Goal: Task Accomplishment & Management: Complete application form

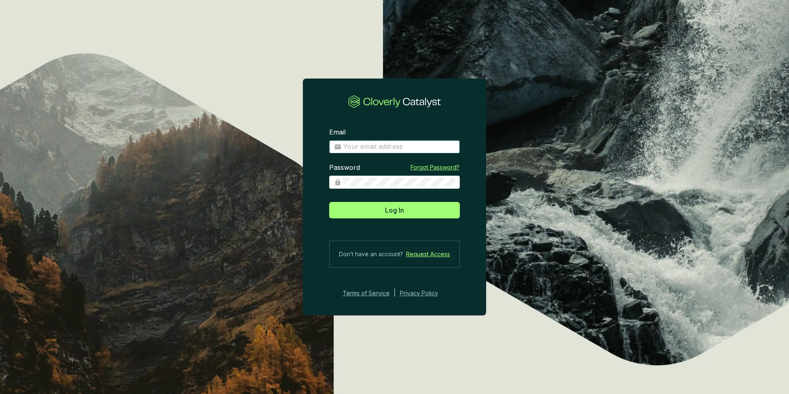
click at [377, 146] on input "Email" at bounding box center [399, 146] width 112 height 9
type input "anthonystefanelli+demo@cloverly.com"
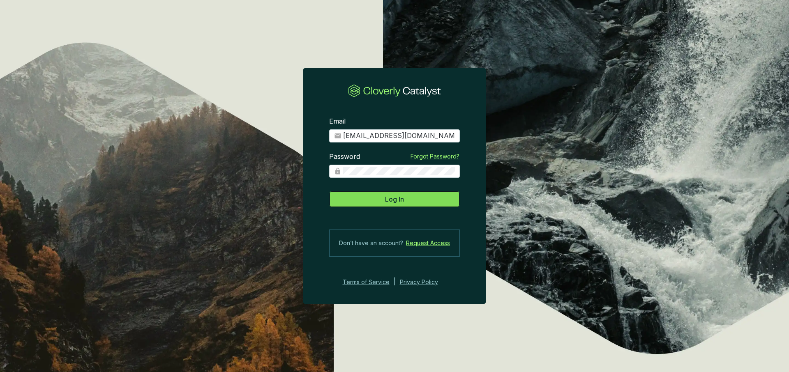
click at [404, 196] on button "Log In" at bounding box center [394, 199] width 131 height 16
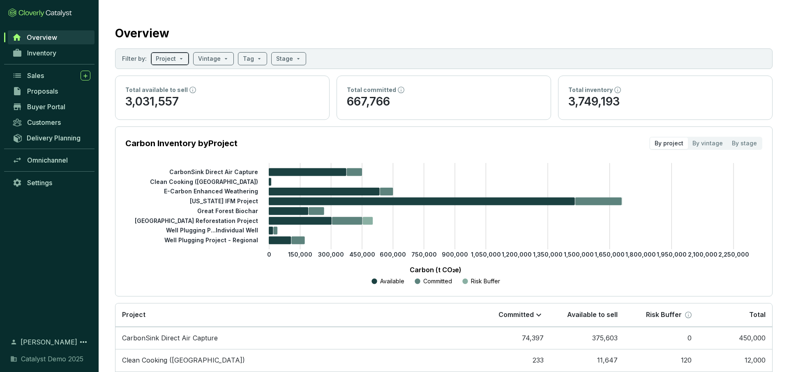
click at [173, 55] on input "search" at bounding box center [166, 59] width 20 height 12
click at [203, 57] on input "search" at bounding box center [209, 59] width 23 height 12
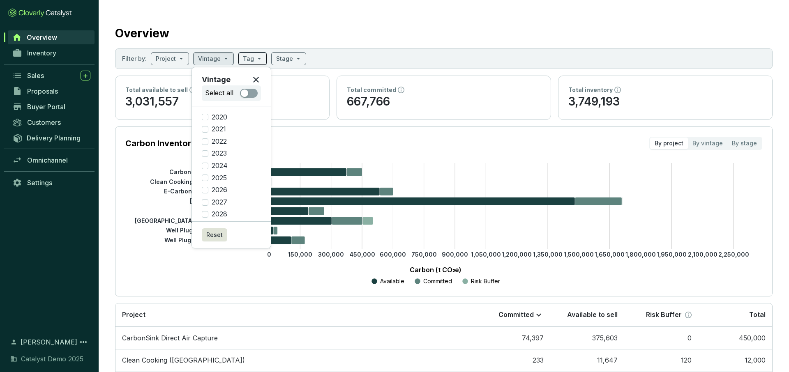
click at [243, 58] on input "search" at bounding box center [248, 59] width 11 height 12
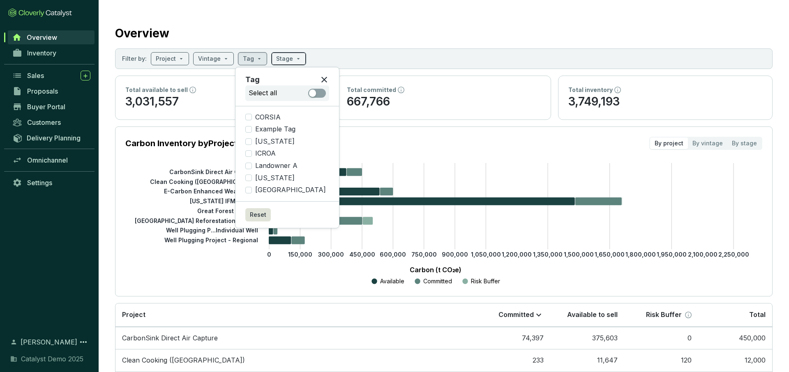
click at [279, 58] on input "search" at bounding box center [284, 59] width 17 height 12
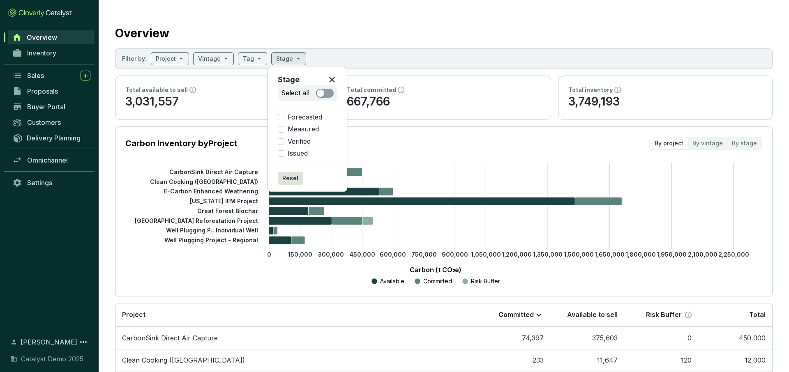
click at [309, 33] on div "Overview" at bounding box center [443, 31] width 657 height 21
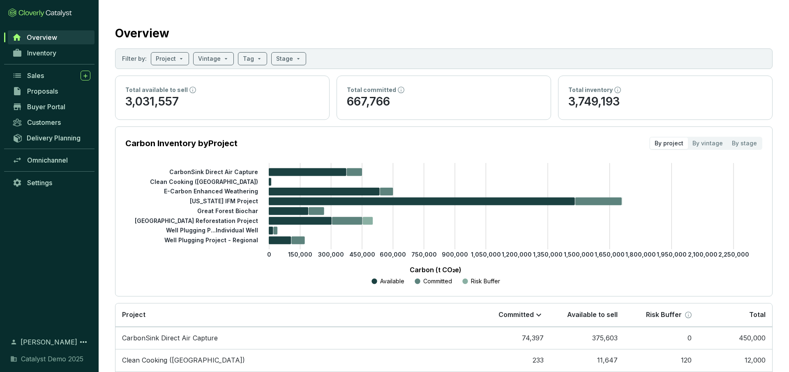
scroll to position [0, 0]
click at [51, 55] on span "Inventory" at bounding box center [41, 53] width 29 height 8
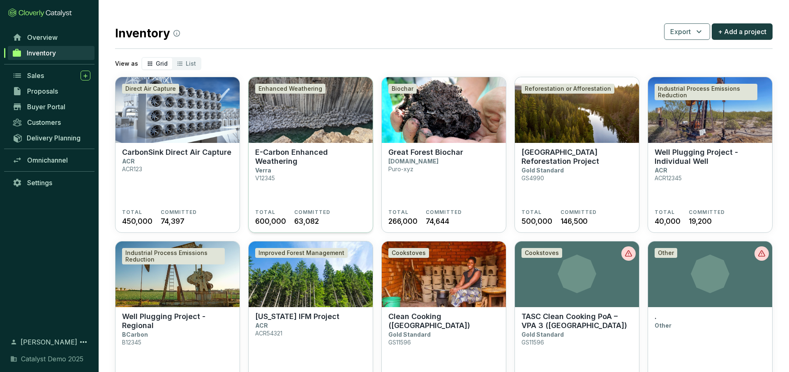
click at [314, 106] on img at bounding box center [311, 110] width 124 height 66
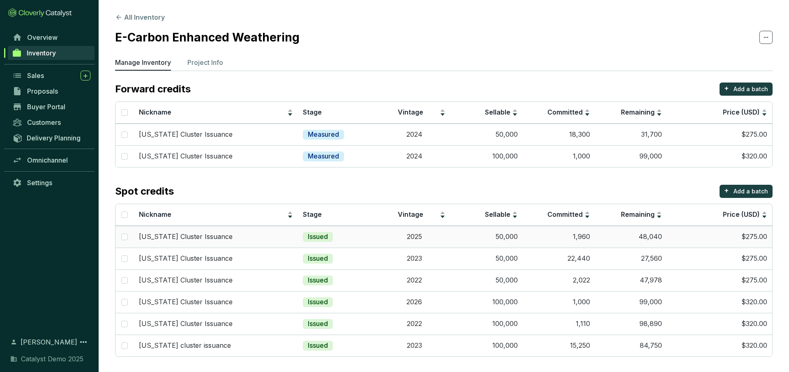
scroll to position [1, 0]
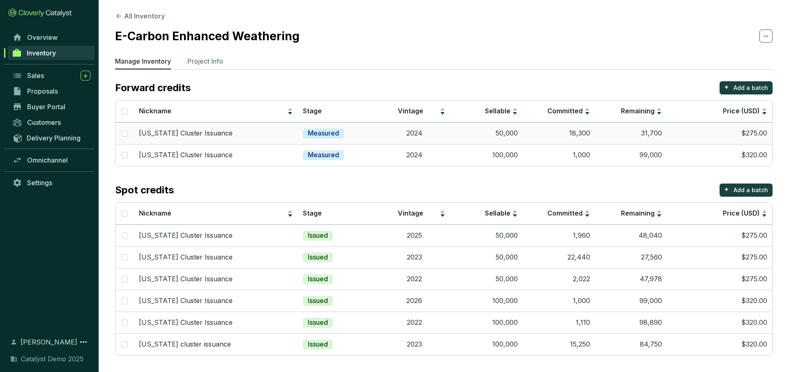
click at [369, 132] on td "Measured" at bounding box center [338, 133] width 80 height 22
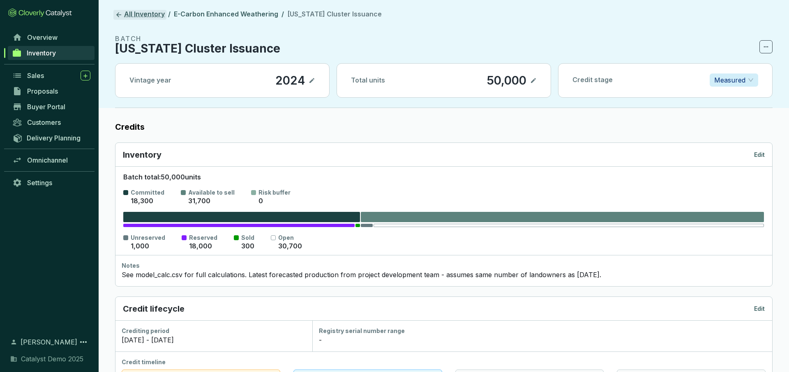
click at [139, 16] on link "All Inventory" at bounding box center [139, 15] width 53 height 10
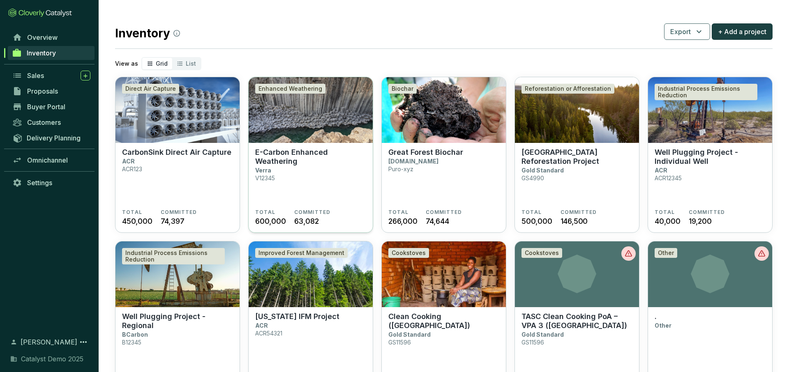
click at [309, 121] on img at bounding box center [311, 110] width 124 height 66
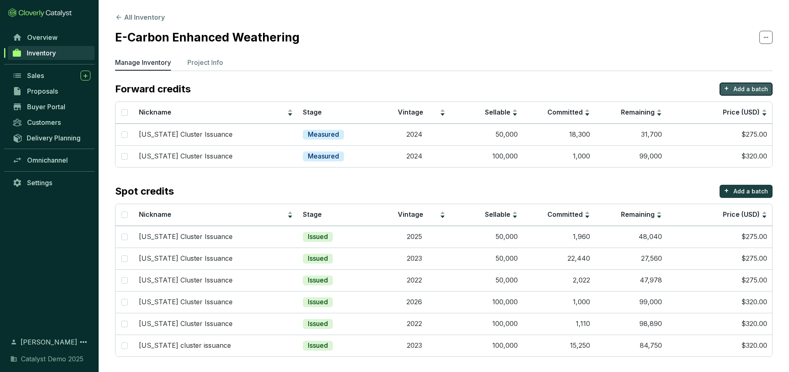
click at [738, 90] on p "Add a batch" at bounding box center [750, 89] width 35 height 8
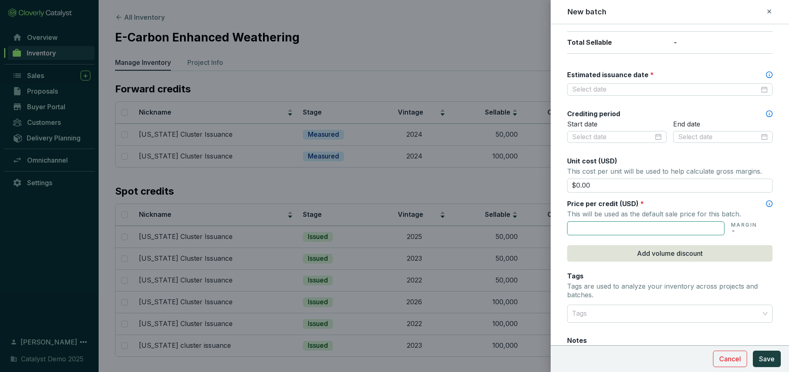
scroll to position [254, 0]
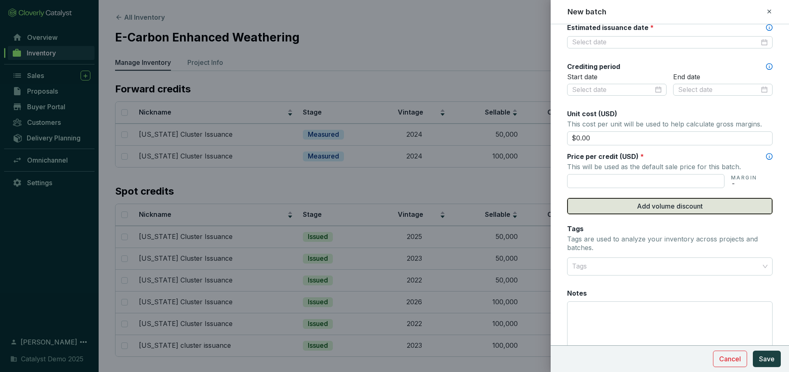
click at [654, 209] on span "Add volume discount" at bounding box center [670, 206] width 66 height 10
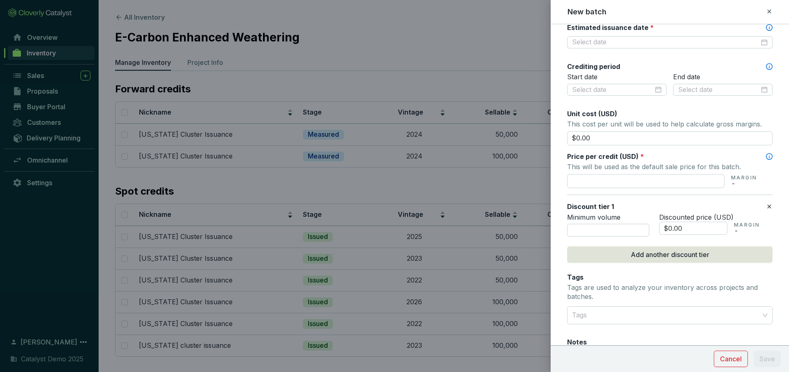
scroll to position [341, 0]
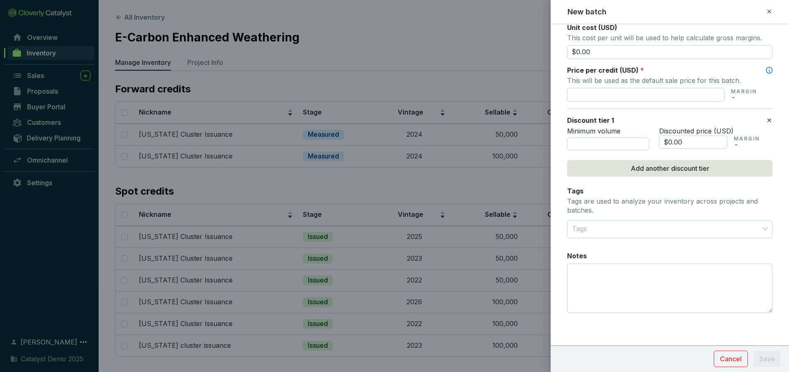
click at [768, 12] on icon at bounding box center [769, 11] width 4 height 4
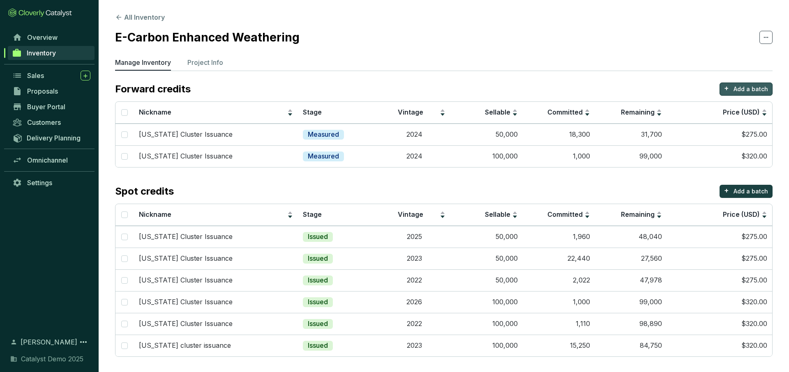
scroll to position [1, 0]
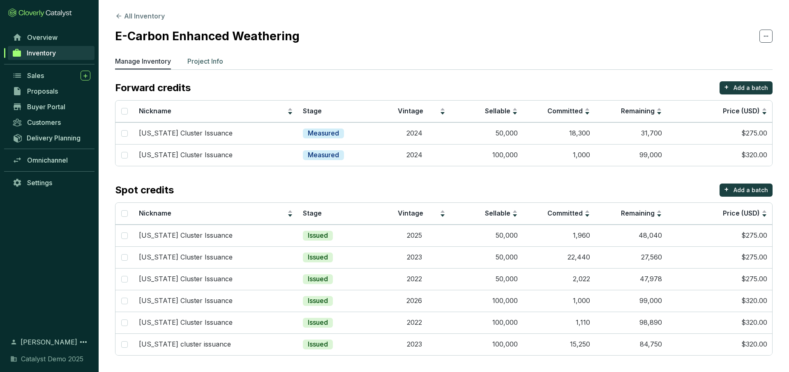
click at [200, 65] on p "Project Info" at bounding box center [205, 61] width 36 height 10
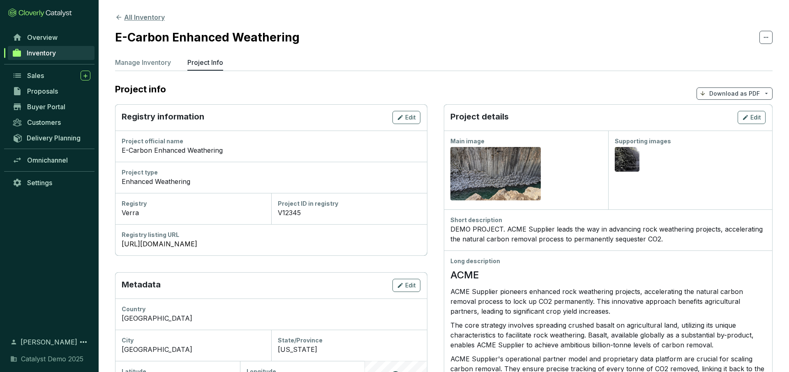
click at [146, 18] on button "All Inventory" at bounding box center [140, 17] width 50 height 10
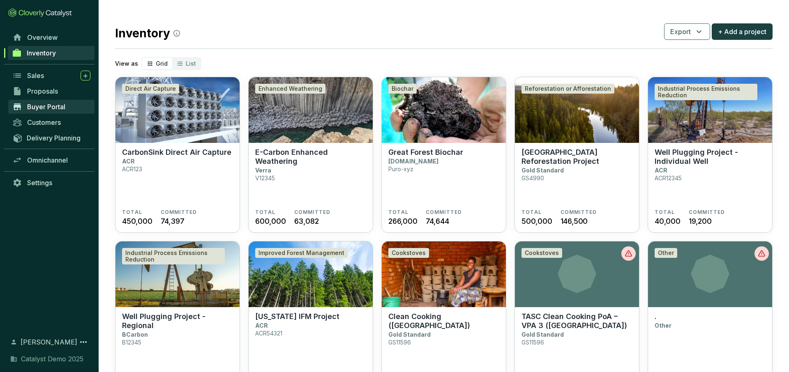
click at [53, 107] on span "Buyer Portal" at bounding box center [46, 107] width 38 height 8
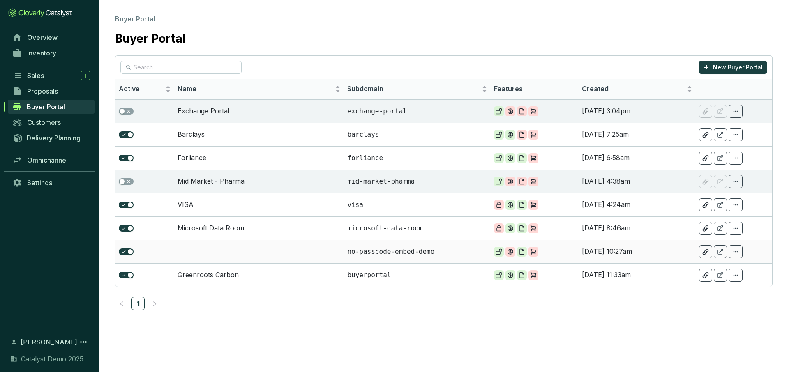
click at [254, 256] on td at bounding box center [259, 251] width 170 height 23
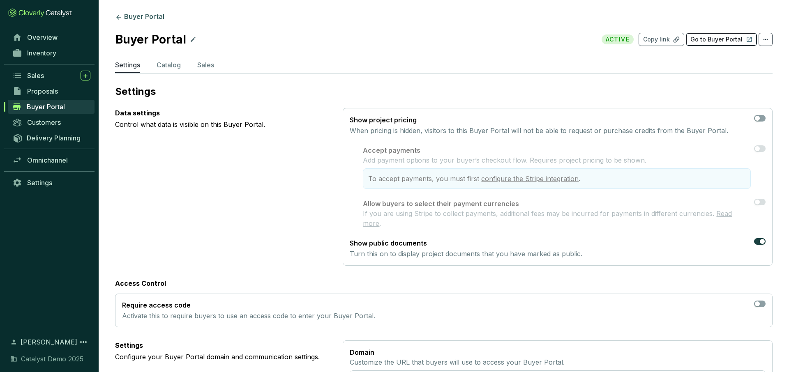
click at [708, 39] on p "Go to Buyer Portal" at bounding box center [716, 39] width 52 height 8
click at [129, 18] on link "Buyer Portal" at bounding box center [139, 17] width 53 height 10
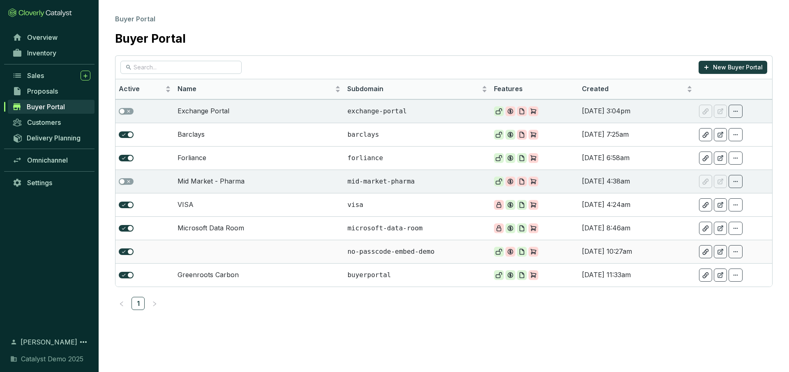
click at [230, 250] on td at bounding box center [259, 251] width 170 height 23
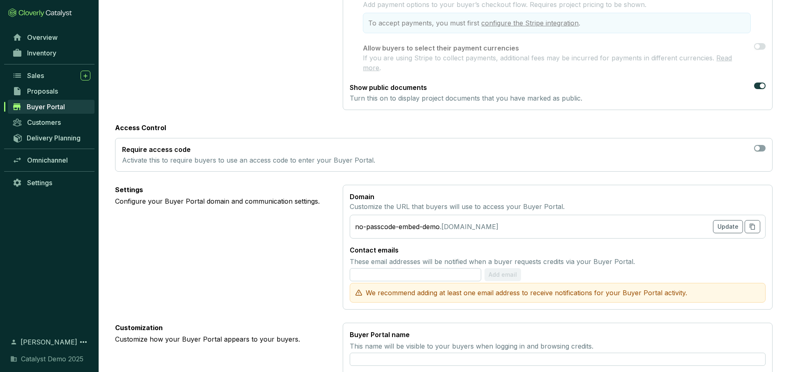
scroll to position [157, 0]
click at [758, 144] on span "button" at bounding box center [760, 147] width 12 height 7
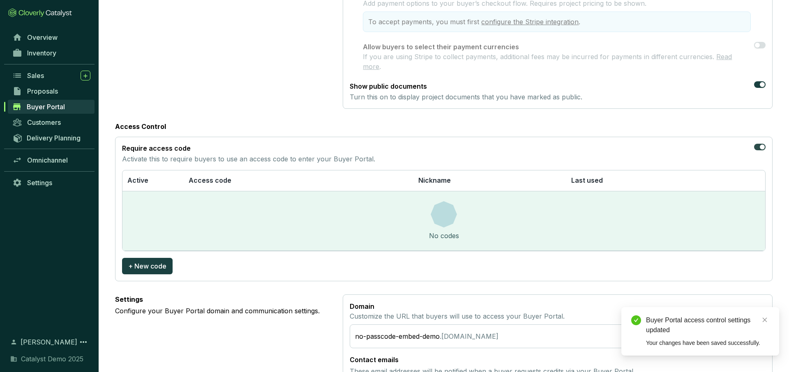
click at [762, 145] on div "button" at bounding box center [762, 147] width 5 height 5
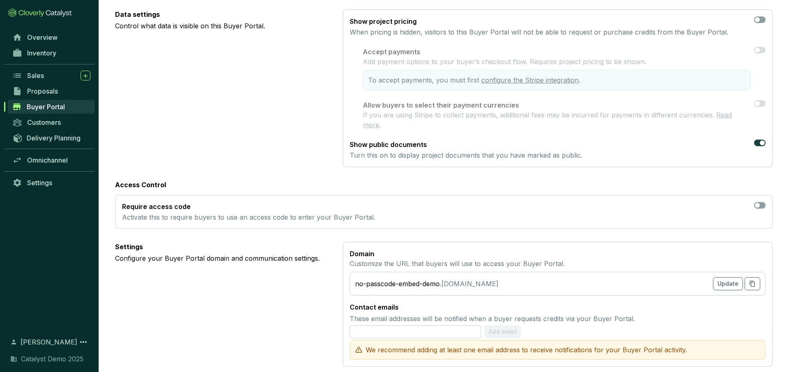
scroll to position [0, 0]
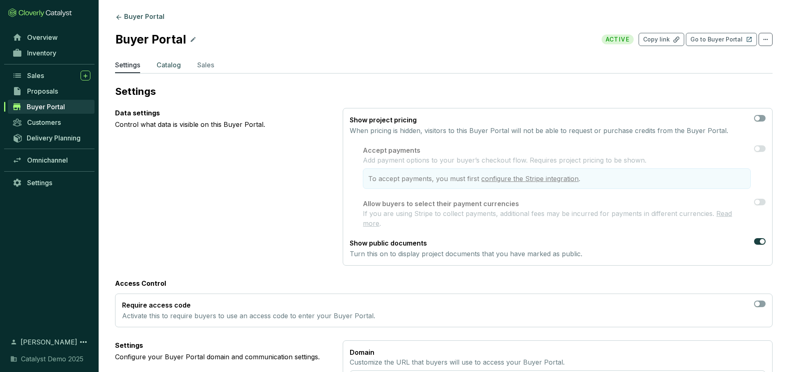
click at [168, 65] on p "Catalog" at bounding box center [169, 65] width 24 height 10
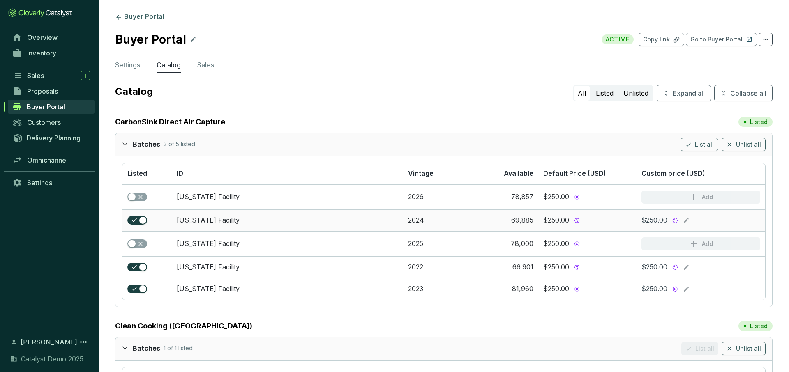
scroll to position [1, 0]
click at [49, 92] on span "Proposals" at bounding box center [42, 91] width 31 height 8
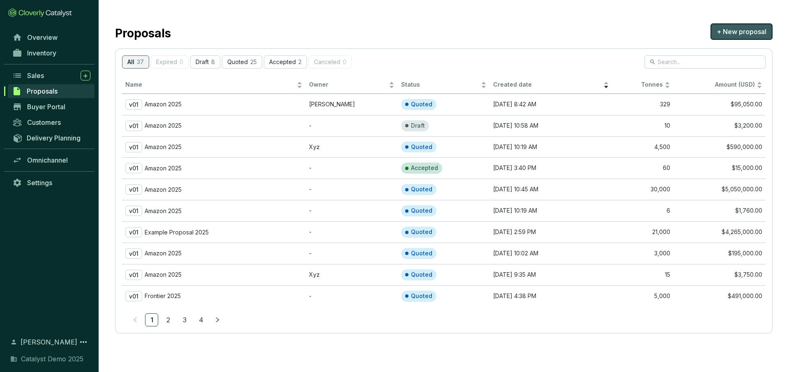
click at [727, 35] on span "+ New proposal" at bounding box center [741, 32] width 50 height 10
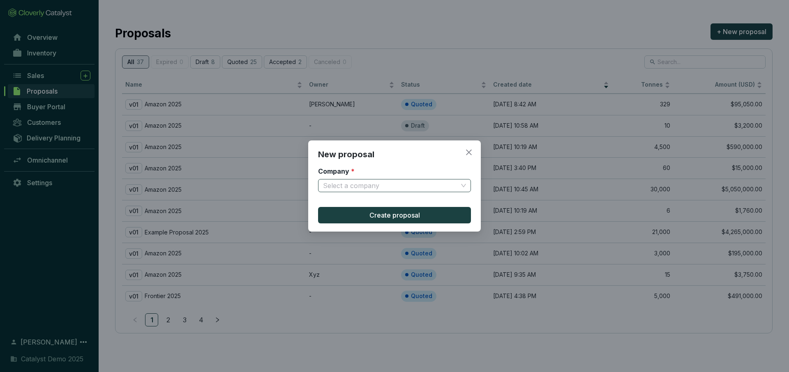
click at [398, 189] on input "Company *" at bounding box center [390, 186] width 135 height 12
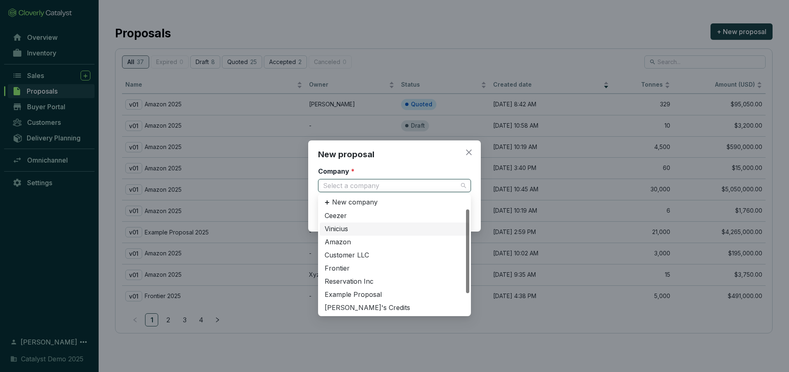
click at [358, 226] on div "Vinicius" at bounding box center [395, 229] width 140 height 9
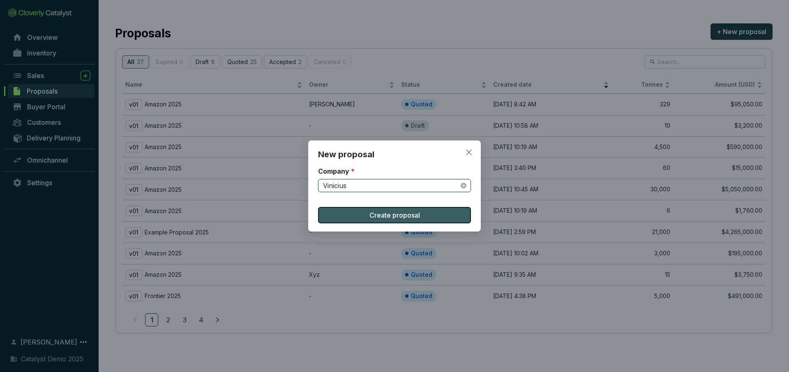
click at [366, 215] on button "Create proposal" at bounding box center [394, 215] width 153 height 16
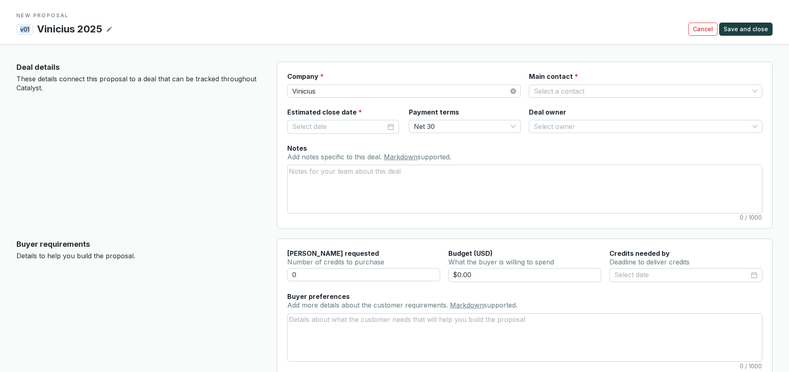
drag, startPoint x: 31, startPoint y: 32, endPoint x: 21, endPoint y: 30, distance: 11.0
click at [21, 30] on p "v01" at bounding box center [24, 29] width 17 height 10
click at [434, 122] on span "Net 30" at bounding box center [465, 126] width 102 height 12
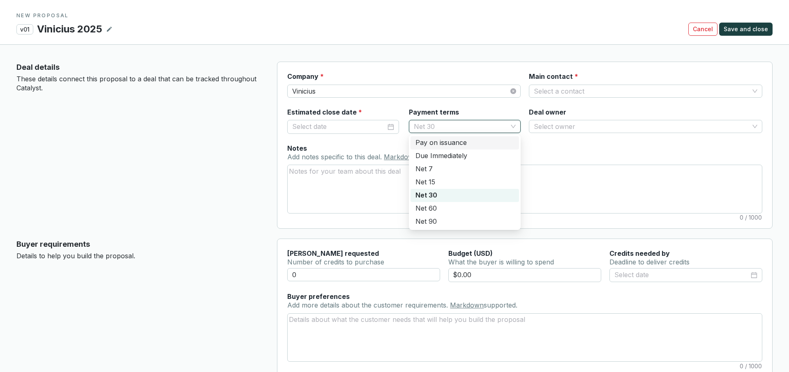
click at [548, 142] on section "Estimated close date * Payment terms Net 30 Deal owner Select owner" at bounding box center [524, 126] width 475 height 36
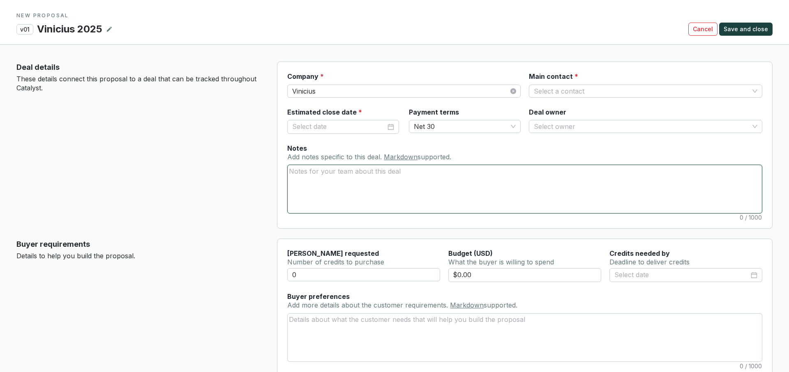
click at [367, 174] on textarea "Notes Add notes specific to this deal. Markdown supported." at bounding box center [525, 189] width 474 height 48
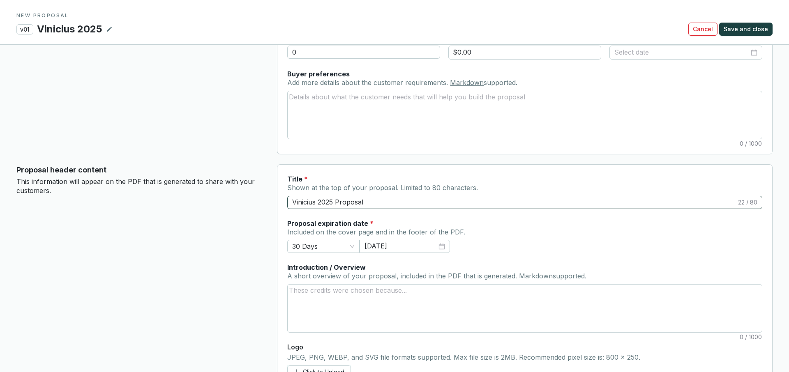
scroll to position [269, 0]
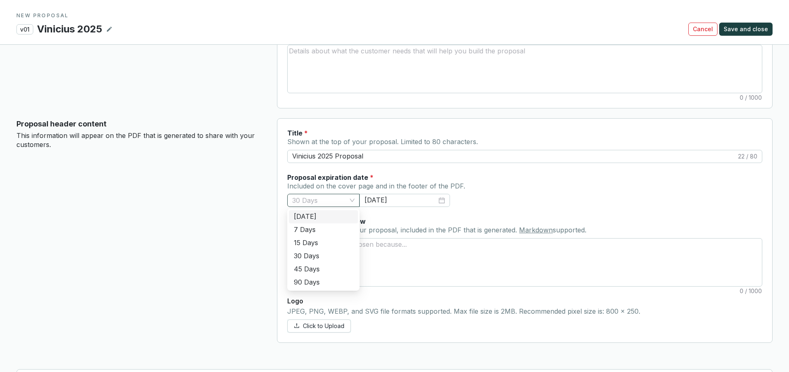
click at [336, 196] on span "30 Days" at bounding box center [323, 200] width 62 height 12
click at [240, 214] on div "Proposal header content This information will appear on the PDF that is generat…" at bounding box center [139, 230] width 247 height 225
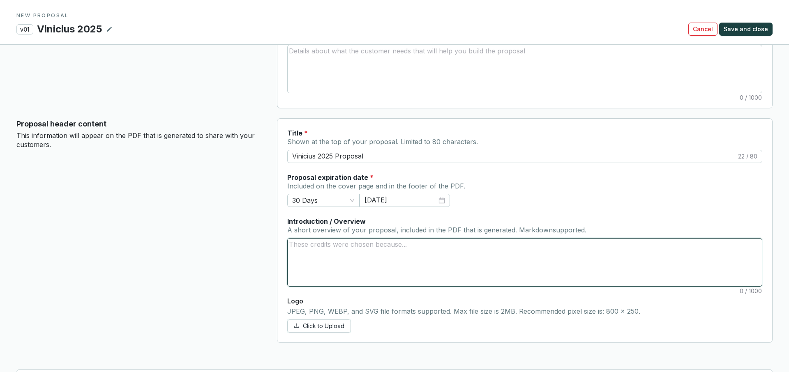
click at [329, 254] on textarea "Introduction / Overview A short overview of your proposal, included in the PDF …" at bounding box center [525, 263] width 474 height 48
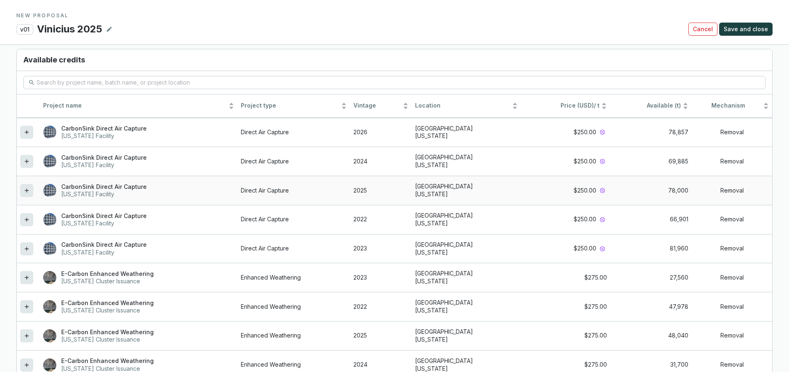
scroll to position [699, 0]
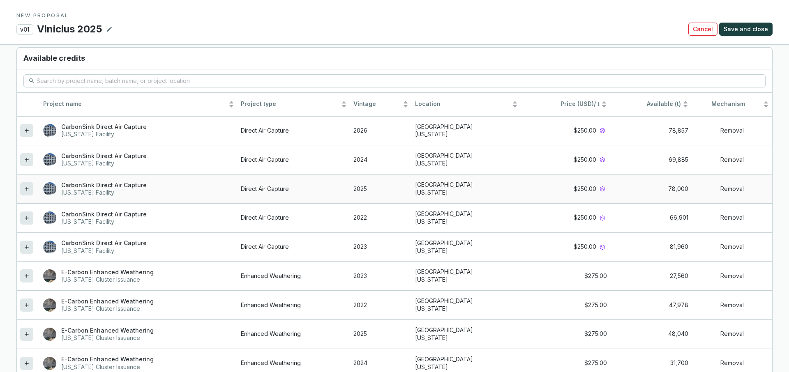
drag, startPoint x: 23, startPoint y: 187, endPoint x: 30, endPoint y: 184, distance: 7.6
click at [23, 187] on div at bounding box center [26, 188] width 13 height 13
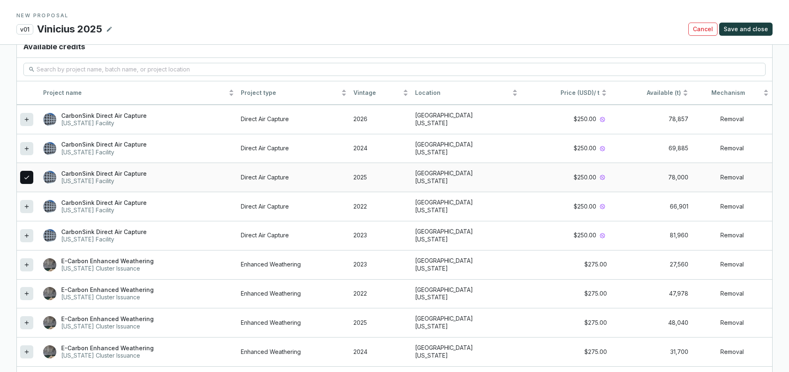
scroll to position [763, 0]
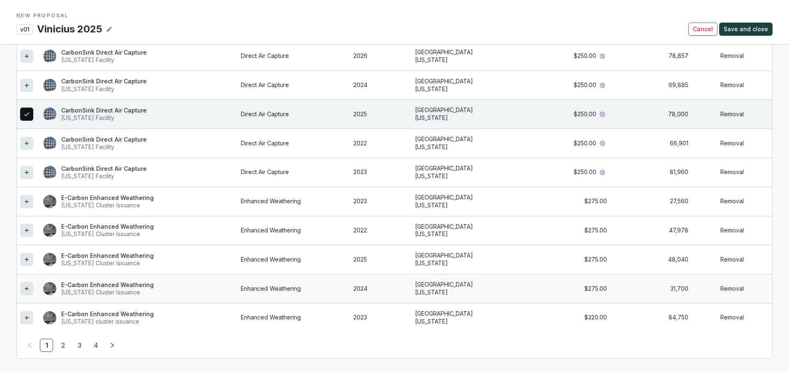
drag, startPoint x: 25, startPoint y: 285, endPoint x: 58, endPoint y: 327, distance: 53.9
click at [25, 285] on icon at bounding box center [26, 289] width 7 height 10
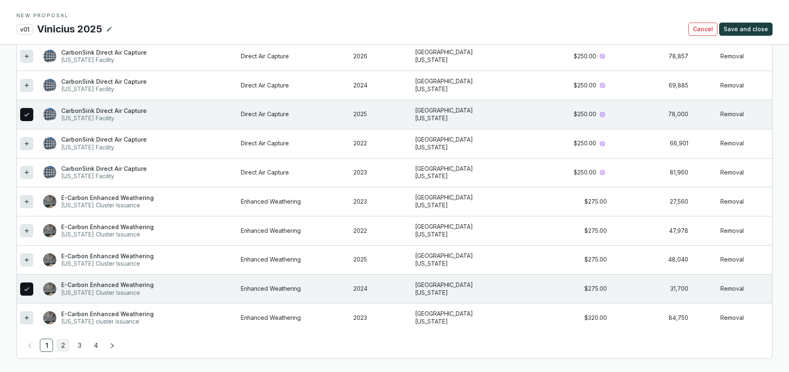
click at [61, 344] on link "2" at bounding box center [63, 345] width 12 height 12
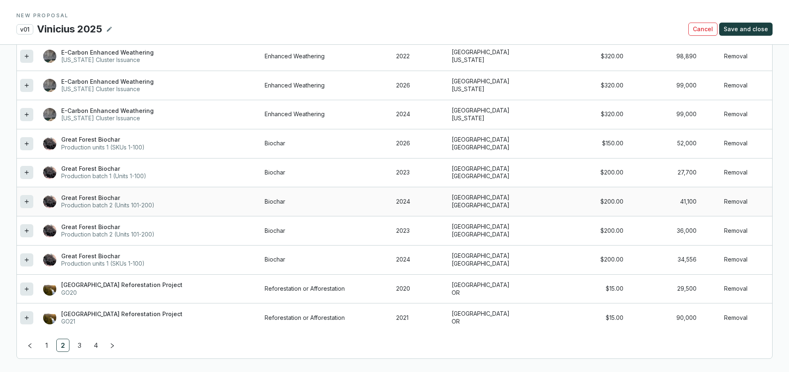
click at [27, 200] on icon at bounding box center [26, 202] width 7 height 10
drag, startPoint x: 27, startPoint y: 86, endPoint x: 52, endPoint y: 134, distance: 53.7
click at [27, 86] on icon at bounding box center [26, 86] width 7 height 10
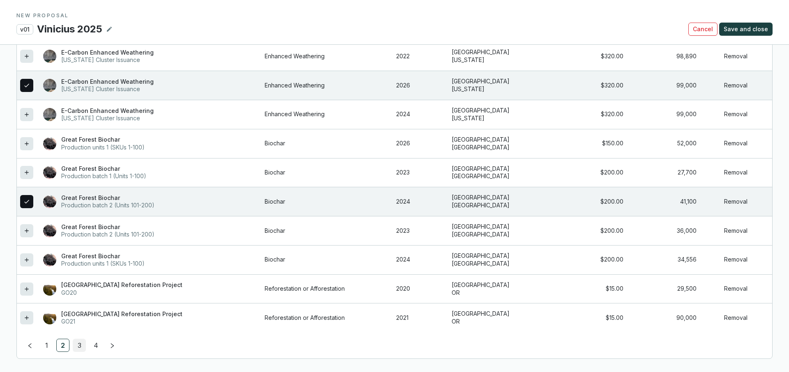
click at [79, 343] on link "3" at bounding box center [79, 345] width 12 height 12
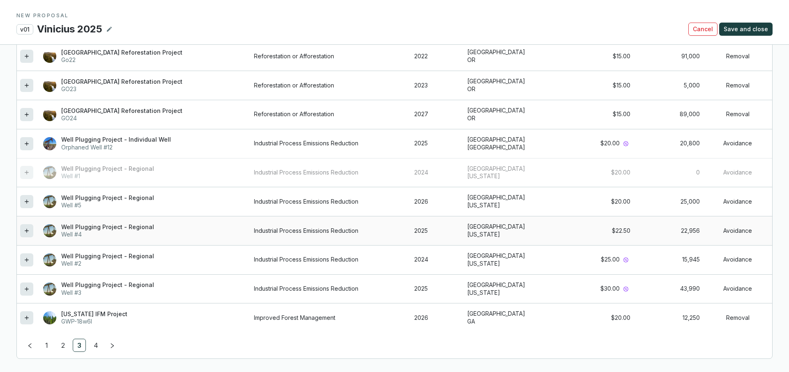
click at [26, 233] on icon at bounding box center [26, 231] width 7 height 10
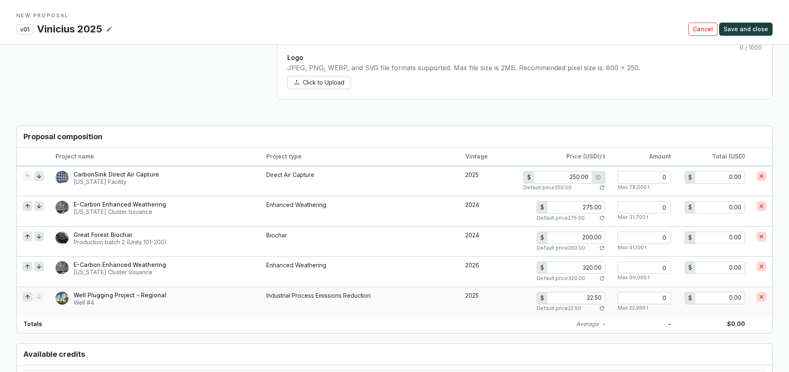
scroll to position [512, 0]
click at [653, 177] on input "number" at bounding box center [643, 178] width 53 height 12
type input "5"
type input "1,250.00"
type input "50"
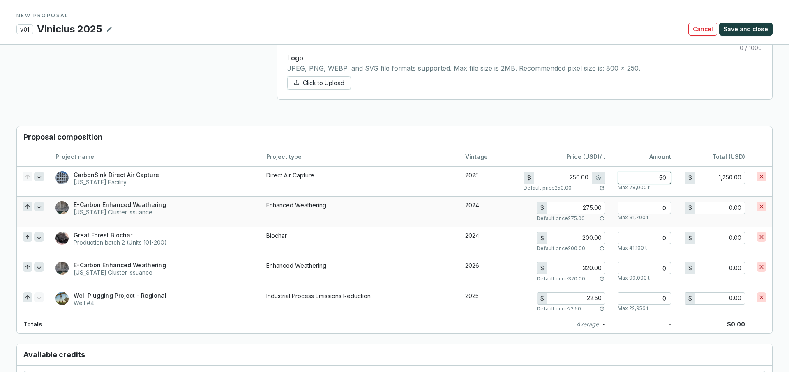
type input "12,500.00"
type input "500"
type input "125,000.00"
type input "225.00"
type input "5000"
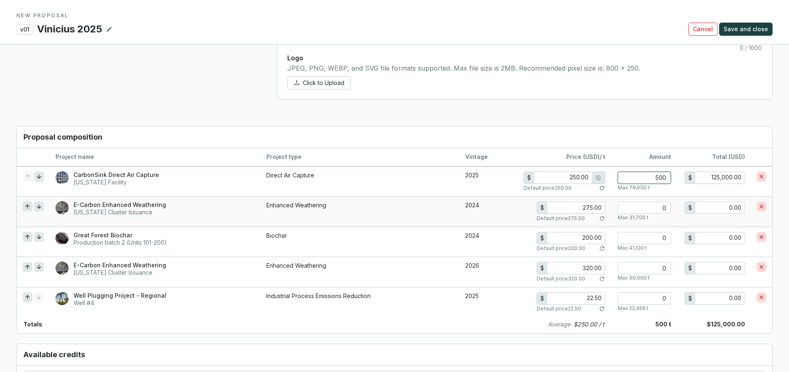
type input "1,125,000.00"
type input "250.00"
type input "500"
type input "125,000.00"
type input "50"
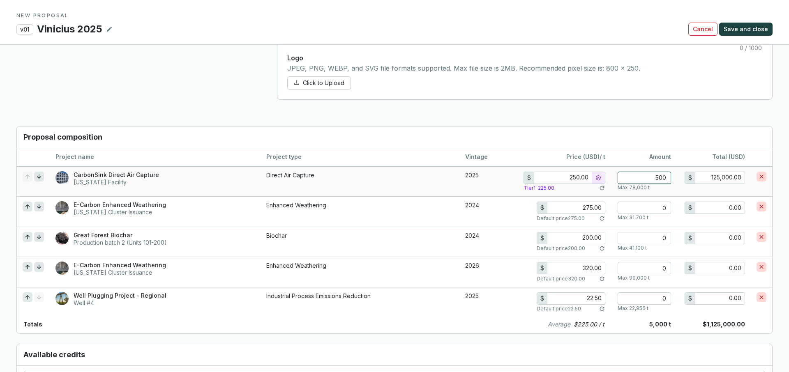
type input "12,500.00"
type input "5"
type input "1,250.00"
type input "0"
type input "0.00"
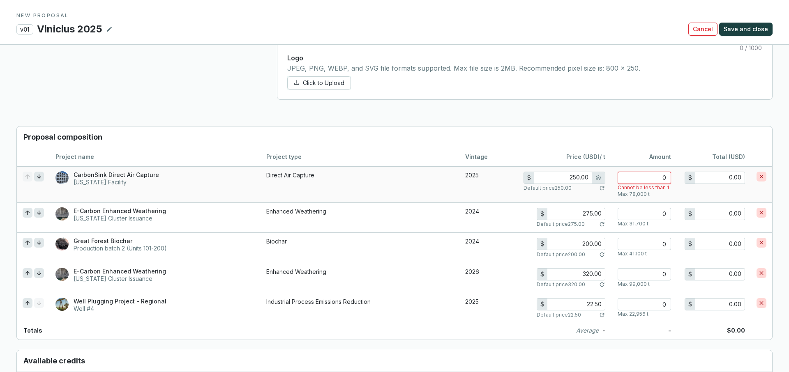
type input "8"
type input "2,000.00"
type input "80"
type input "20,000.00"
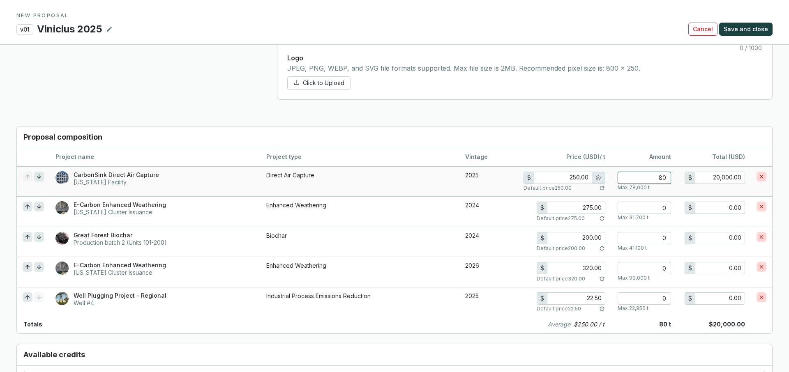
type input "800"
type input "200,000.00"
type input "225.00"
type input "8000"
type input "1,800,000.00"
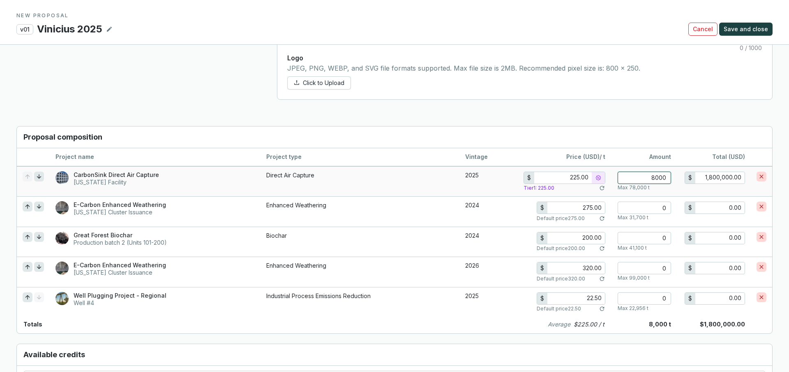
type input "80000"
type input "18,000,000.00"
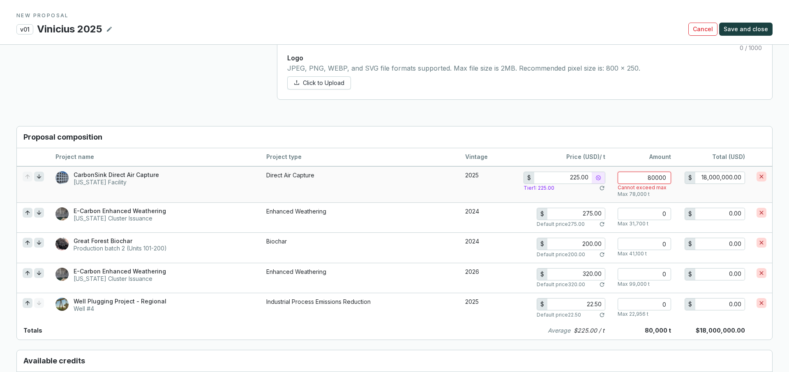
drag, startPoint x: 643, startPoint y: 178, endPoint x: 664, endPoint y: 177, distance: 21.0
click at [664, 177] on input "80000" at bounding box center [643, 178] width 53 height 12
type input "250.00"
type input "0"
type input "0.00"
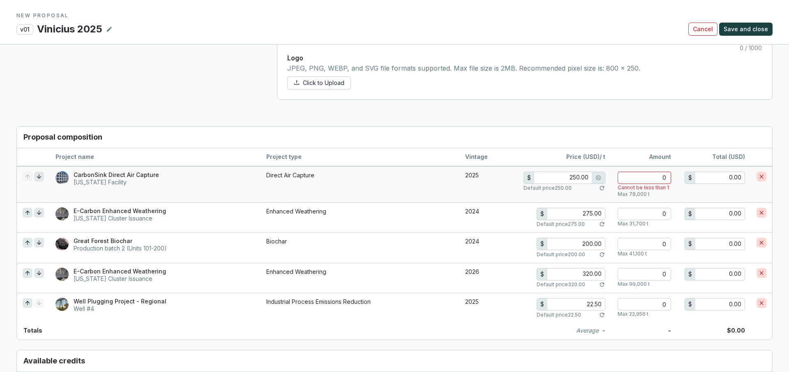
click at [577, 177] on input "250.00" at bounding box center [563, 178] width 58 height 12
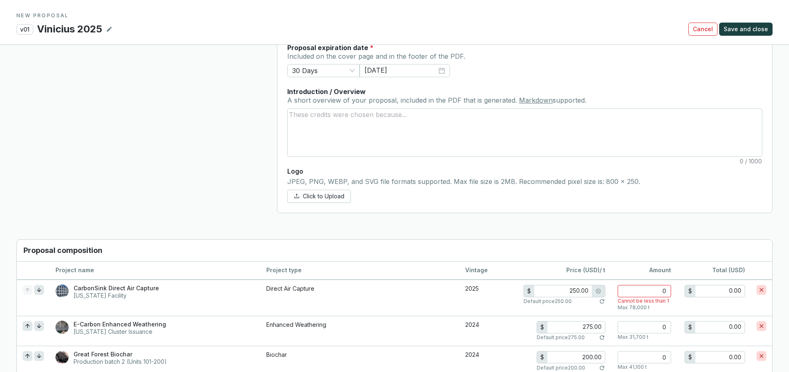
scroll to position [392, 0]
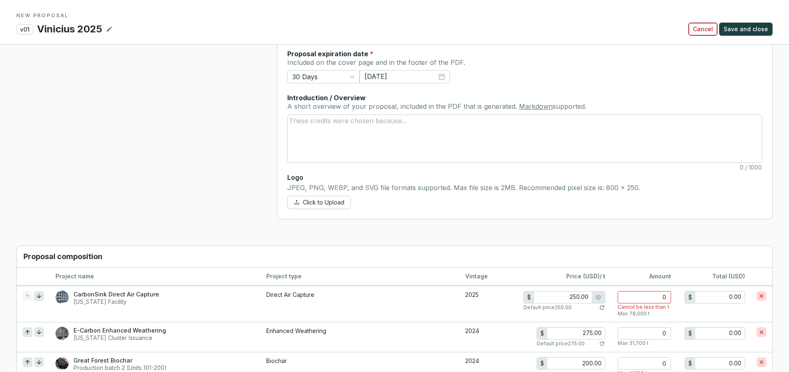
click at [705, 25] on span "Cancel" at bounding box center [703, 29] width 20 height 8
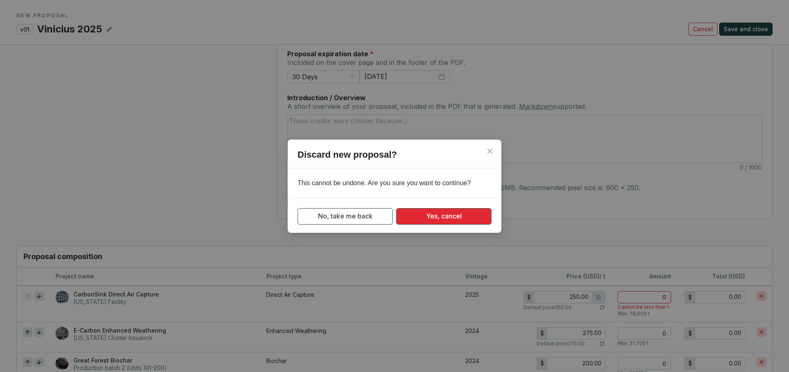
click at [429, 221] on button "Yes, cancel" at bounding box center [443, 216] width 95 height 16
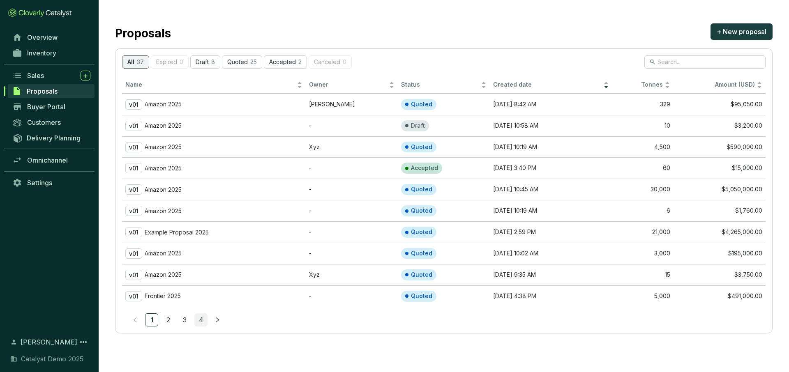
click at [199, 313] on div "Name Owner Status Created date Tonnes Amount (USD) v01 Amazon 2025 [PERSON_NAME…" at bounding box center [443, 202] width 643 height 250
click at [199, 319] on link "4" at bounding box center [201, 320] width 12 height 12
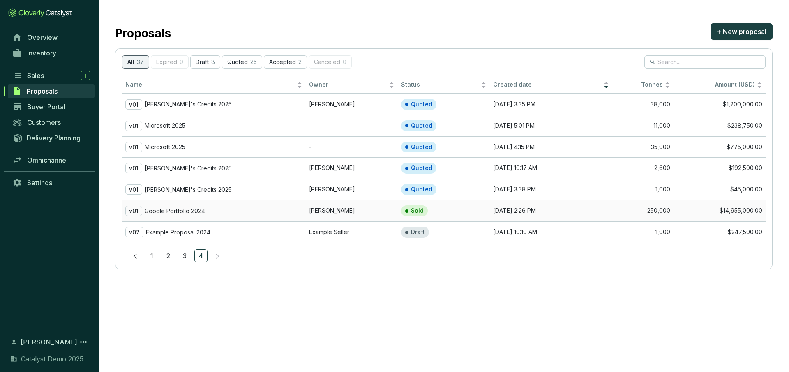
click at [182, 212] on p "Google Portfolio 2024" at bounding box center [175, 210] width 60 height 7
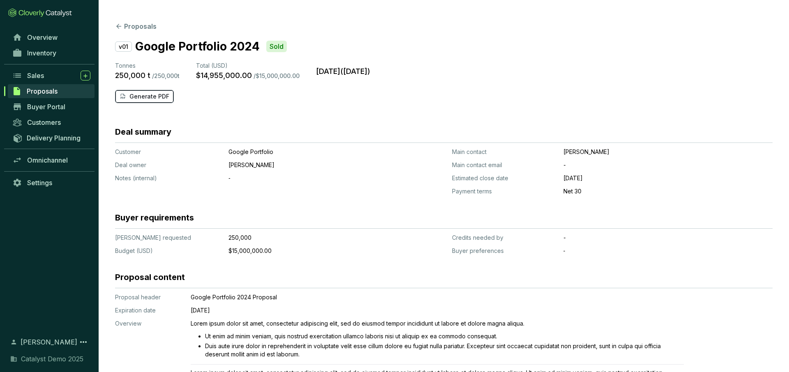
click at [157, 95] on p "Generate PDF" at bounding box center [149, 96] width 40 height 8
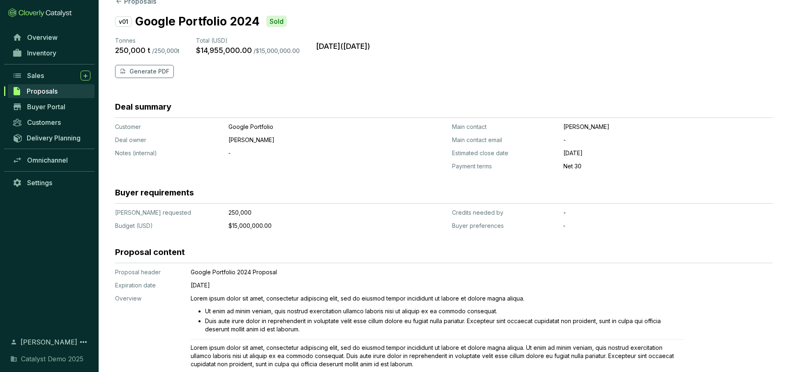
scroll to position [26, 0]
click at [48, 76] on div "Sales" at bounding box center [58, 76] width 63 height 10
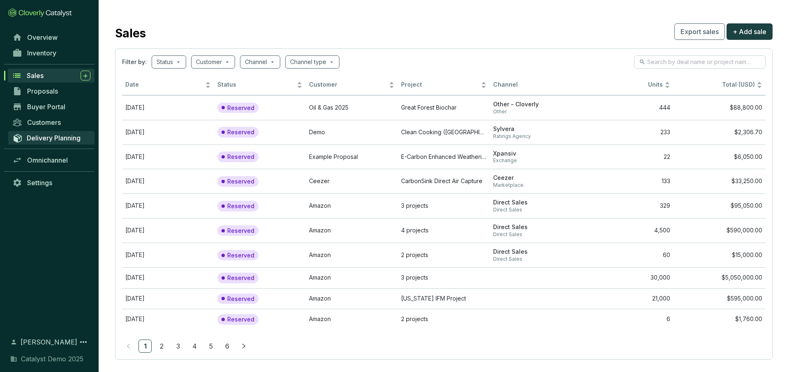
click at [59, 136] on span "Delivery Planning" at bounding box center [54, 138] width 54 height 8
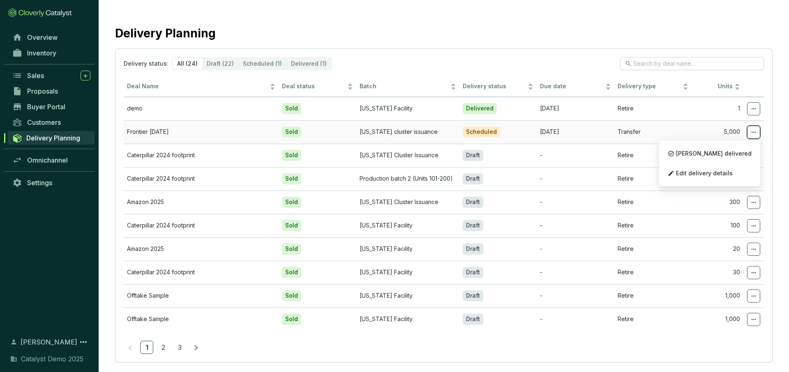
click at [756, 132] on icon at bounding box center [753, 132] width 7 height 10
click at [732, 171] on span "Edit delivery details" at bounding box center [704, 173] width 57 height 7
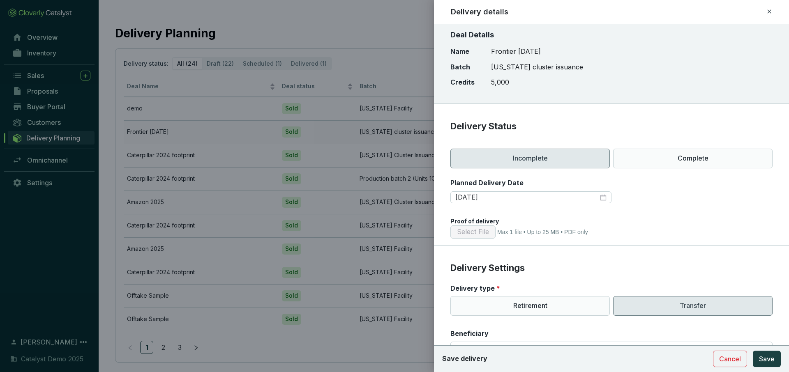
click at [768, 12] on icon at bounding box center [769, 11] width 4 height 4
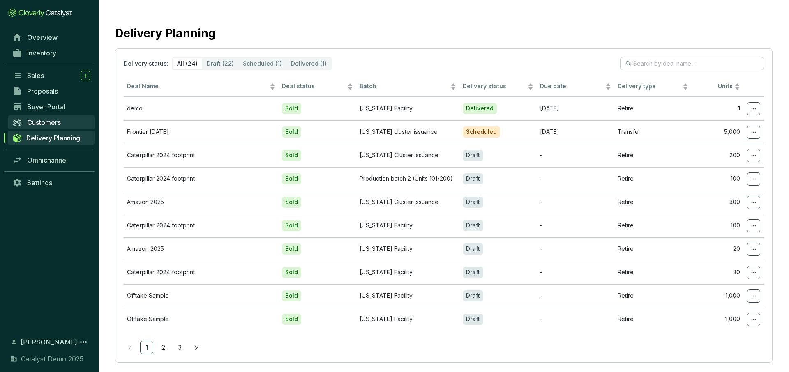
click at [48, 122] on span "Customers" at bounding box center [44, 122] width 34 height 8
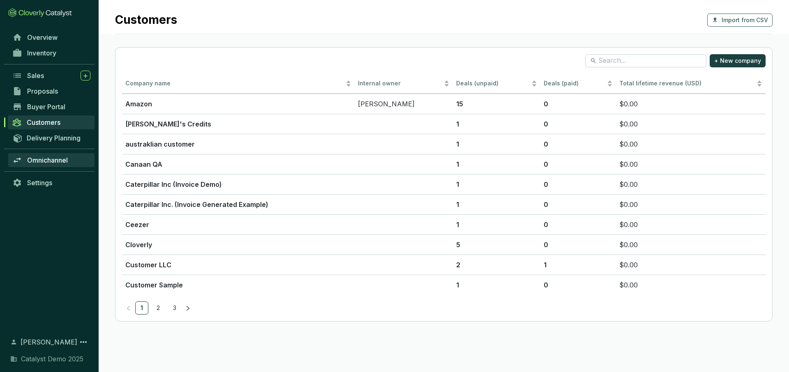
click at [55, 159] on span "Omnichannel" at bounding box center [47, 160] width 41 height 8
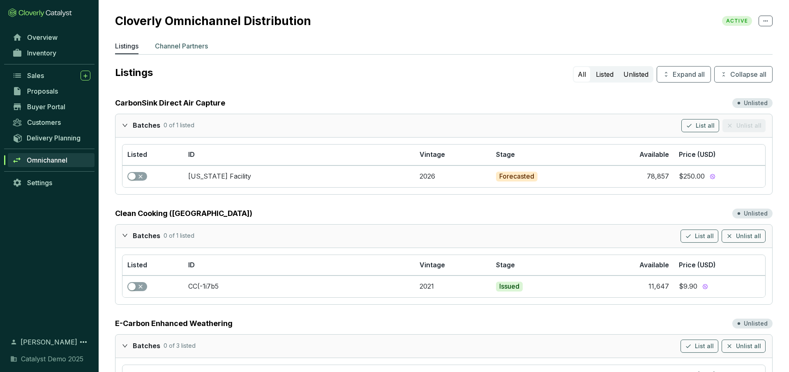
click at [198, 43] on p "Channel Partners" at bounding box center [181, 46] width 53 height 10
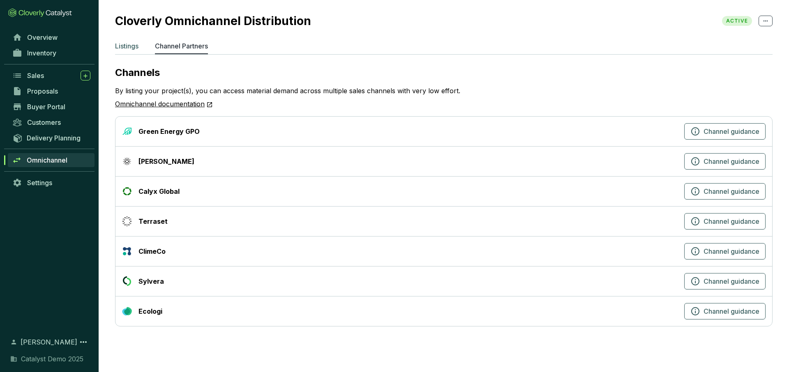
click at [129, 49] on p "Listings" at bounding box center [126, 46] width 23 height 10
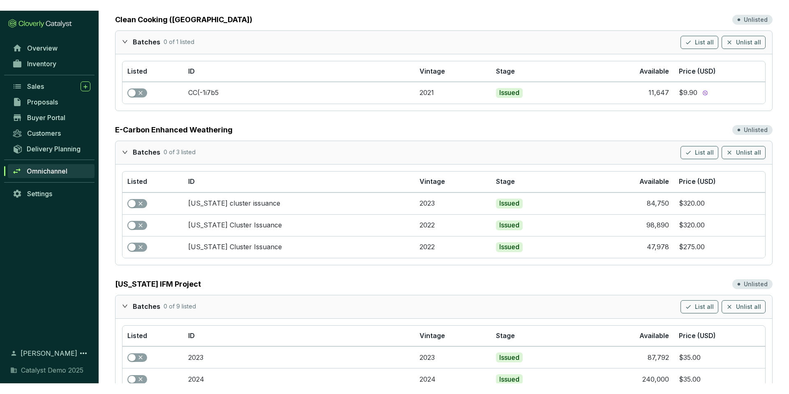
scroll to position [212, 0]
